Goal: Task Accomplishment & Management: Manage account settings

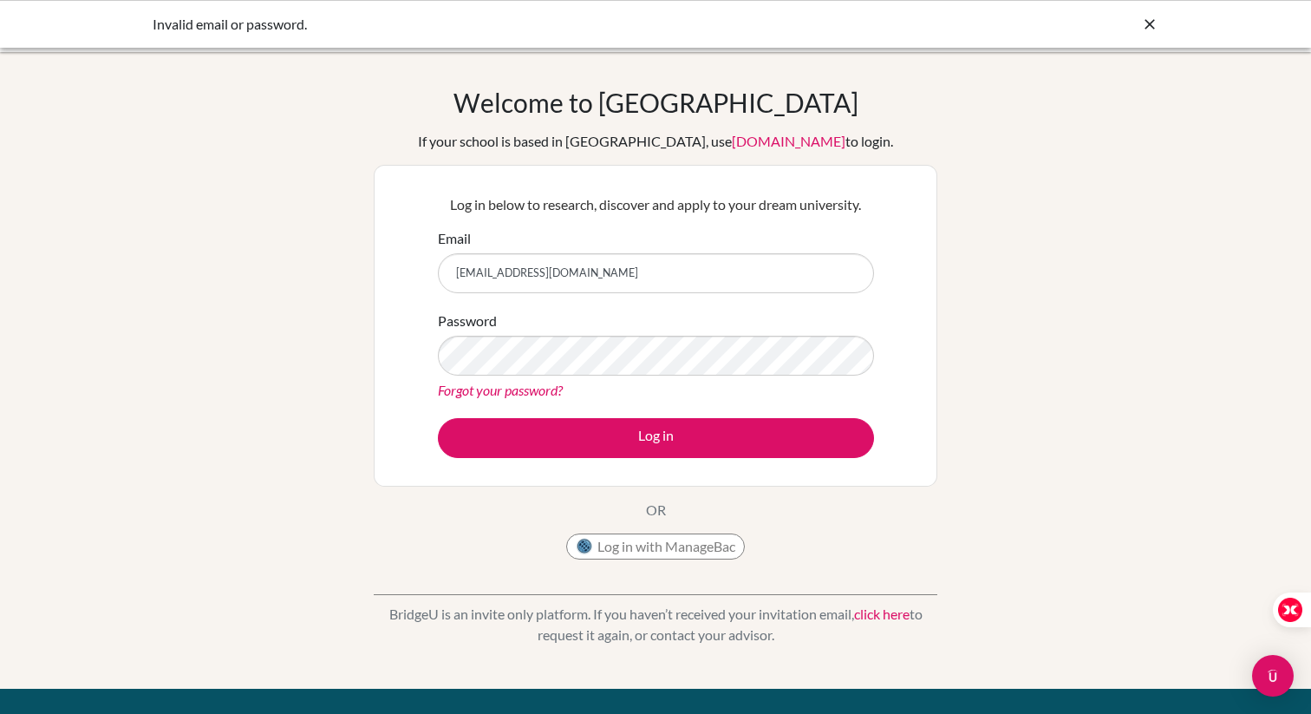
click at [438, 418] on button "Log in" at bounding box center [656, 438] width 436 height 40
click at [604, 540] on button "Log in with ManageBac" at bounding box center [655, 546] width 179 height 26
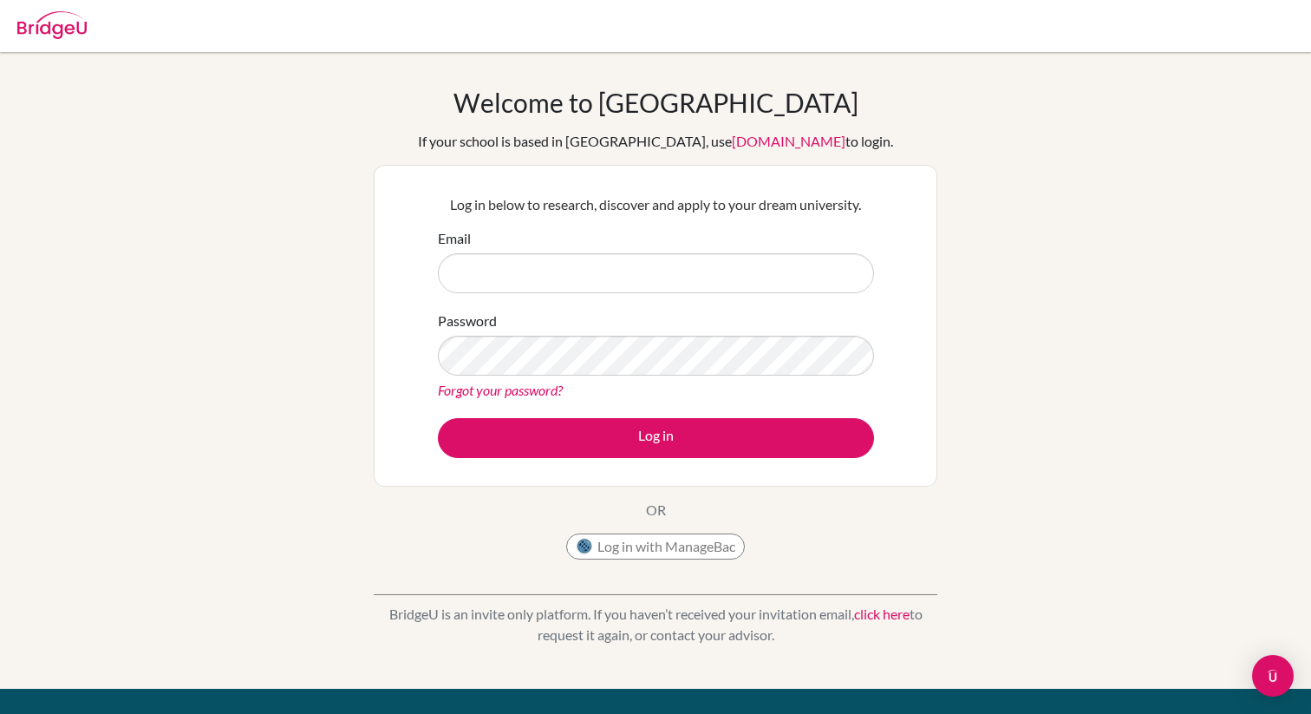
click at [786, 281] on input "Email" at bounding box center [656, 273] width 436 height 40
type input "[EMAIL_ADDRESS][DOMAIN_NAME]"
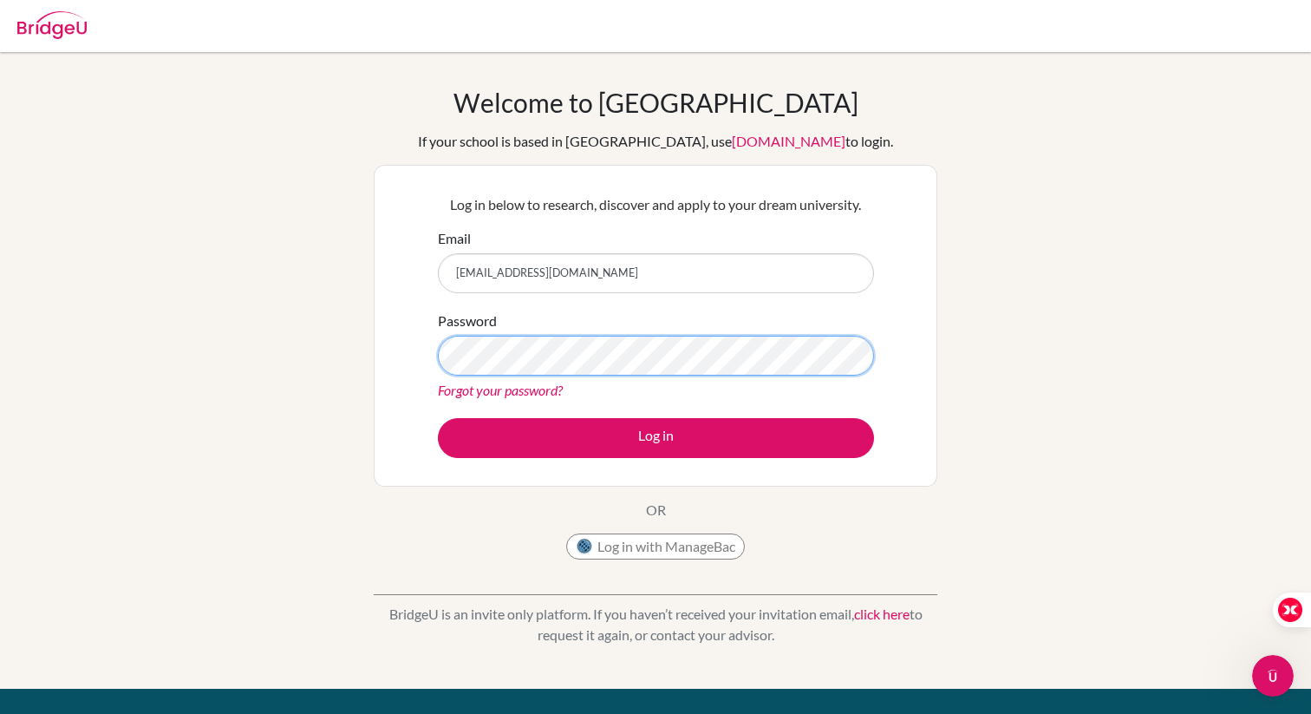
click at [438, 418] on button "Log in" at bounding box center [656, 438] width 436 height 40
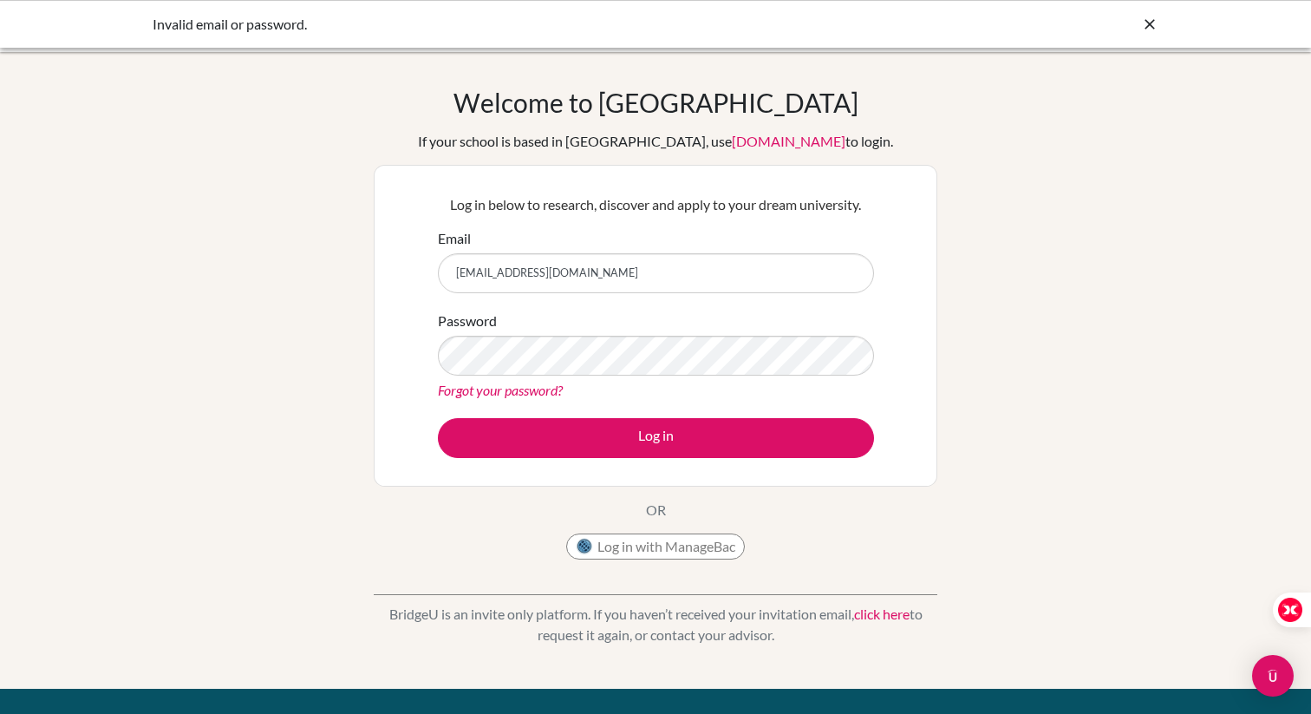
click at [629, 329] on div "Password Forgot your password?" at bounding box center [656, 355] width 436 height 90
click at [641, 281] on input "[EMAIL_ADDRESS][DOMAIN_NAME]" at bounding box center [656, 273] width 436 height 40
click at [1143, 18] on icon at bounding box center [1149, 24] width 17 height 17
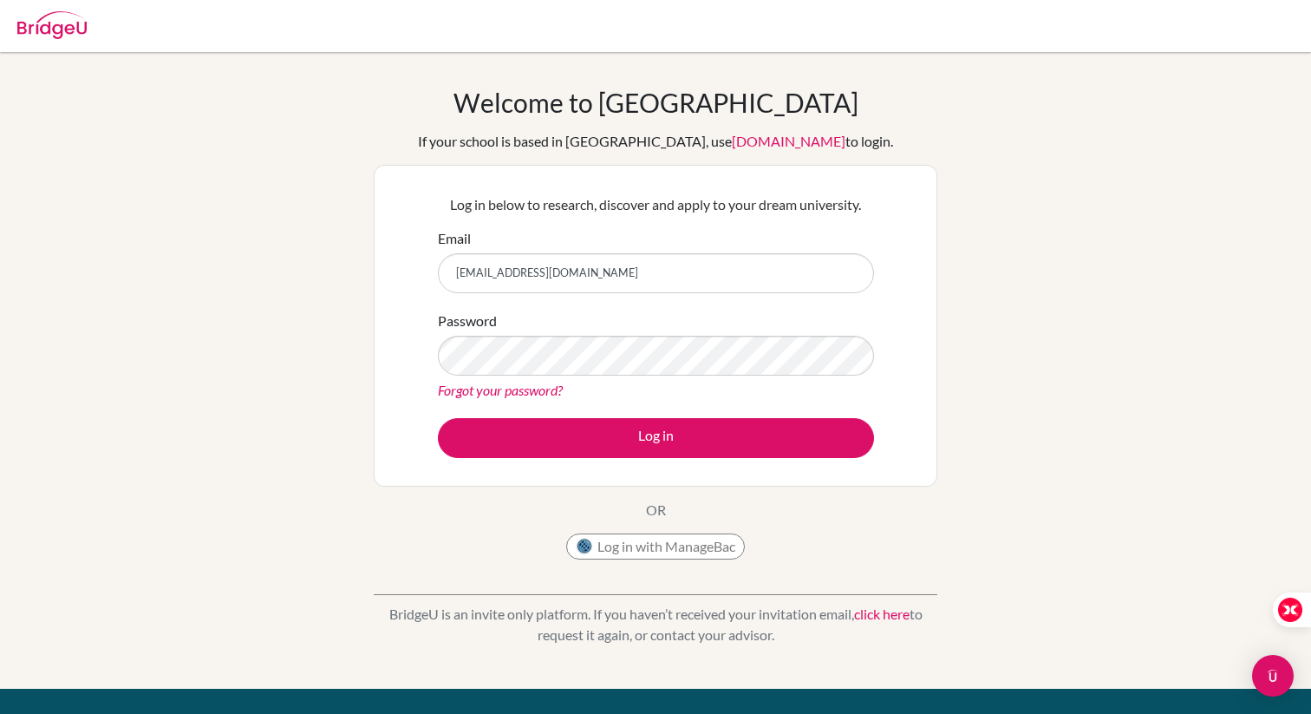
click at [75, 25] on img at bounding box center [51, 25] width 69 height 28
drag, startPoint x: 527, startPoint y: 236, endPoint x: 506, endPoint y: 278, distance: 47.3
click at [526, 237] on div "Email" at bounding box center [656, 260] width 436 height 65
click at [491, 305] on form "Email Password Forgot your password? Log in" at bounding box center [656, 343] width 436 height 230
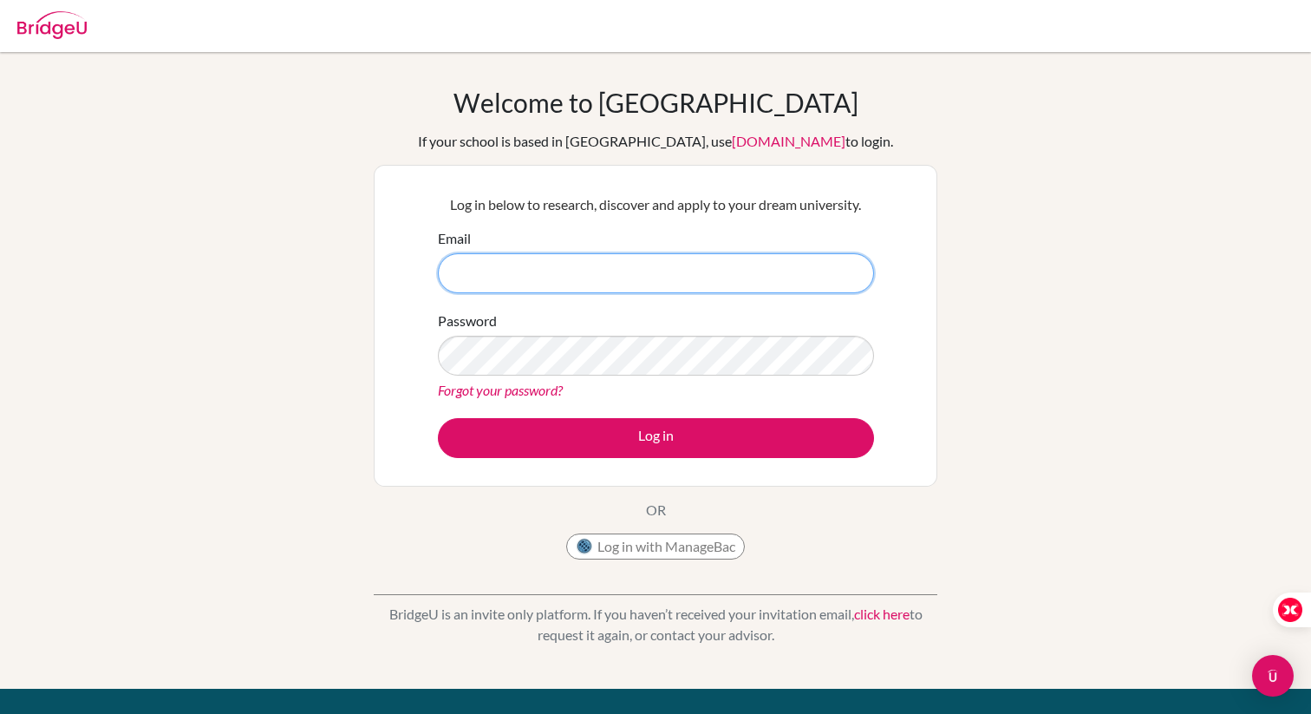
click at [491, 260] on input "Email" at bounding box center [656, 273] width 436 height 40
type input "[EMAIL_ADDRESS][DOMAIN_NAME]"
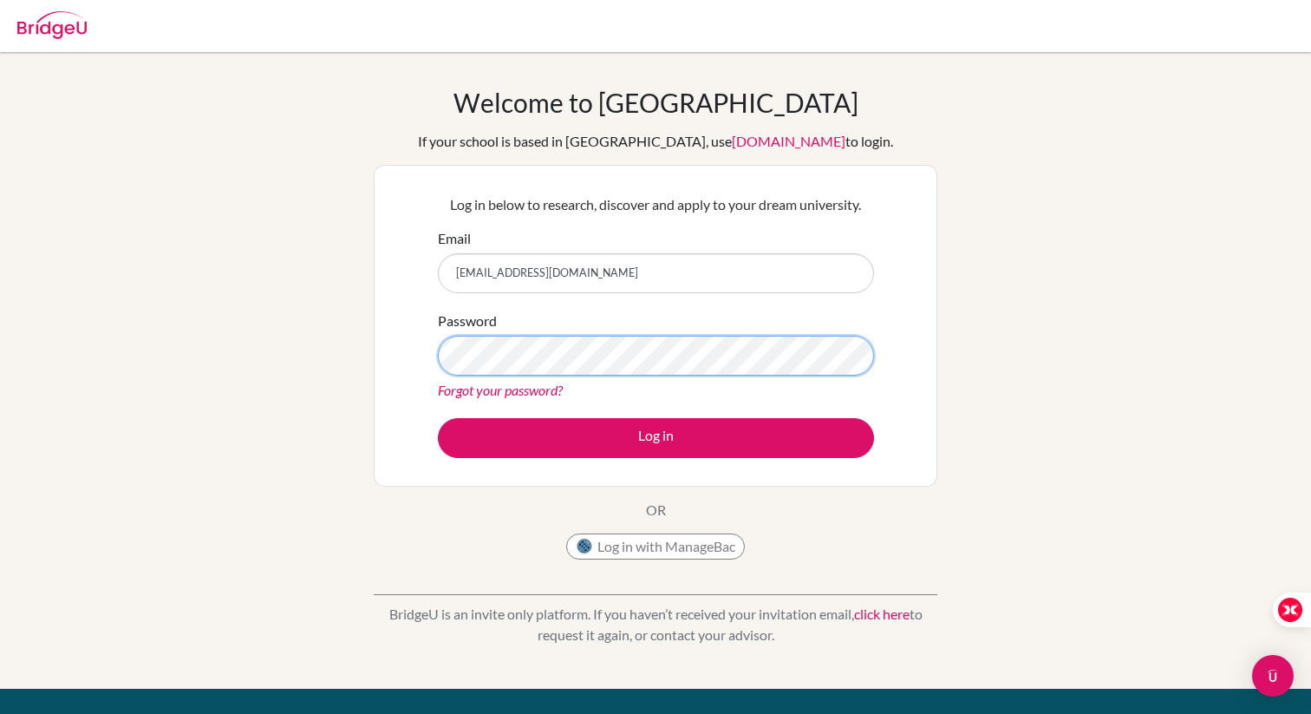
click at [438, 418] on button "Log in" at bounding box center [656, 438] width 436 height 40
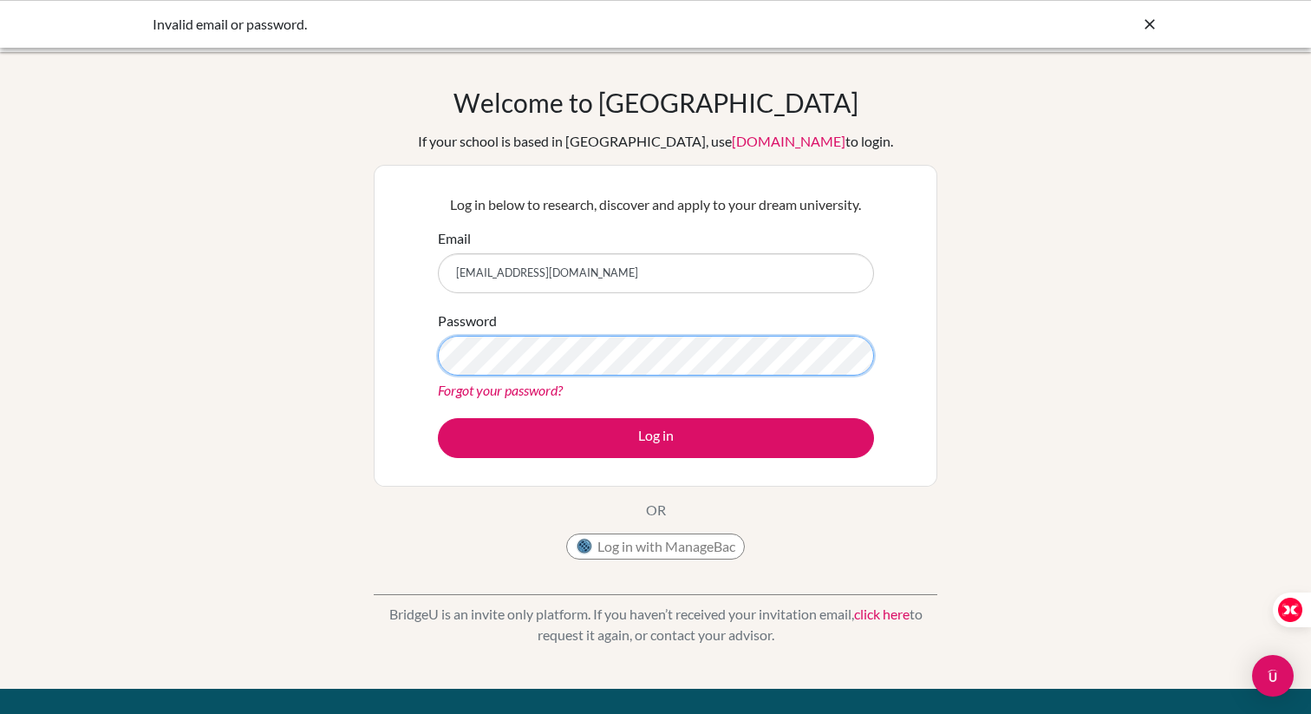
click at [438, 418] on button "Log in" at bounding box center [656, 438] width 436 height 40
click at [1152, 5] on div "Invalid email or password." at bounding box center [655, 24] width 1311 height 48
click at [1152, 14] on div at bounding box center [1149, 24] width 17 height 21
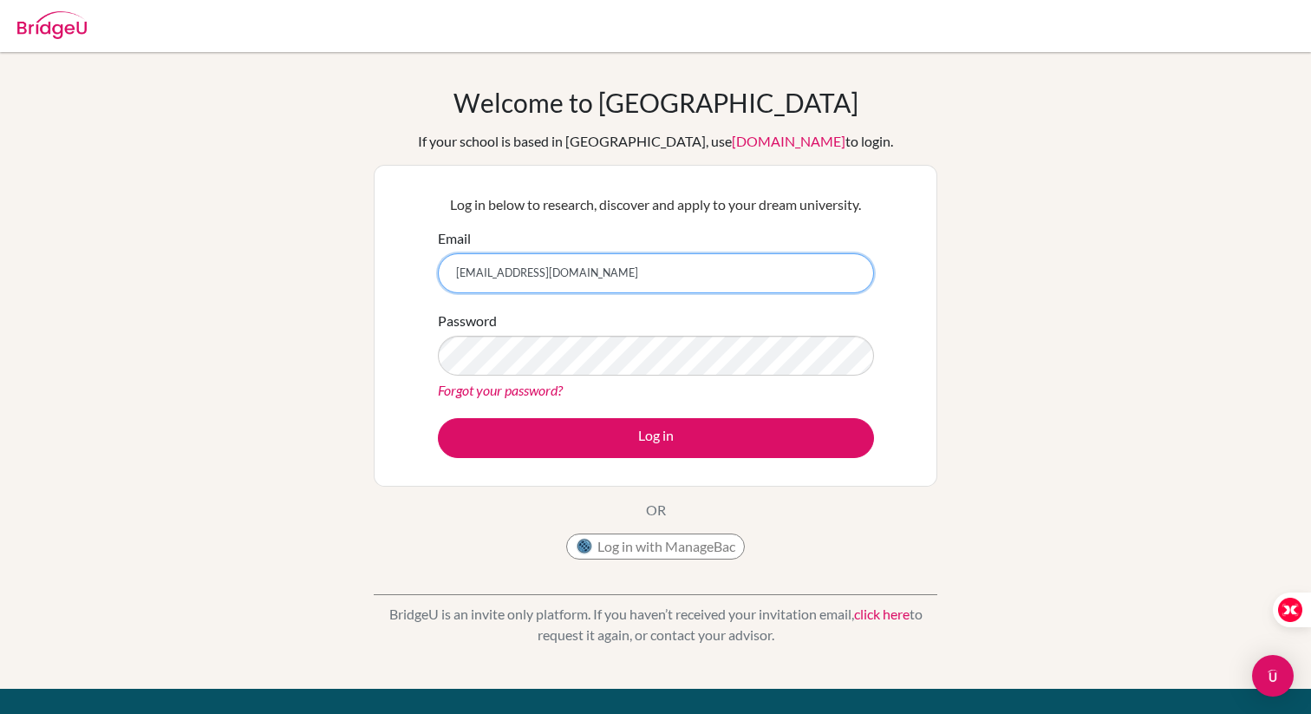
click at [570, 280] on input "[EMAIL_ADDRESS][DOMAIN_NAME]" at bounding box center [656, 273] width 436 height 40
click at [584, 290] on input "[EMAIL_ADDRESS][DOMAIN_NAME]" at bounding box center [656, 273] width 436 height 40
click at [479, 282] on input "[EMAIL_ADDRESS][DOMAIN_NAME]" at bounding box center [656, 273] width 436 height 40
click at [484, 275] on input "[EMAIL_ADDRESS][DOMAIN_NAME]" at bounding box center [656, 273] width 436 height 40
type input "[PERSON_NAME][EMAIL_ADDRESS][PERSON_NAME][DOMAIN_NAME]"
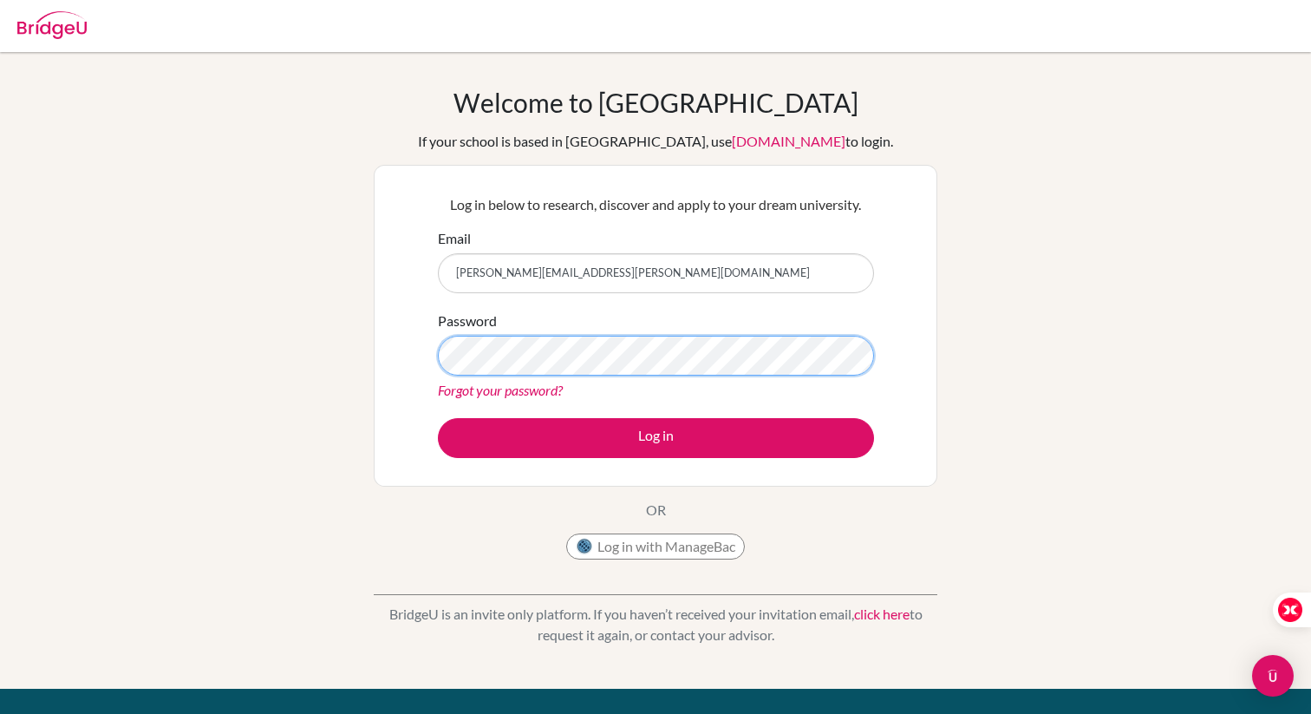
click at [438, 418] on button "Log in" at bounding box center [656, 438] width 436 height 40
